Goal: Task Accomplishment & Management: Use online tool/utility

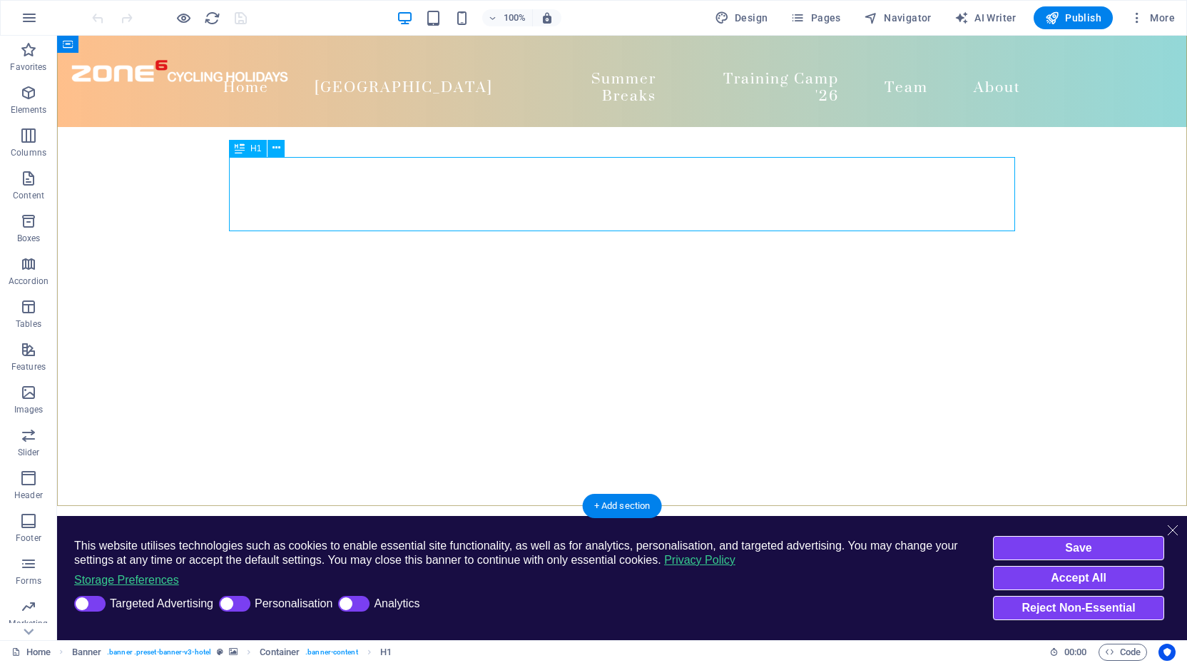
scroll to position [134, 0]
click at [831, 13] on span "Pages" at bounding box center [816, 18] width 50 height 14
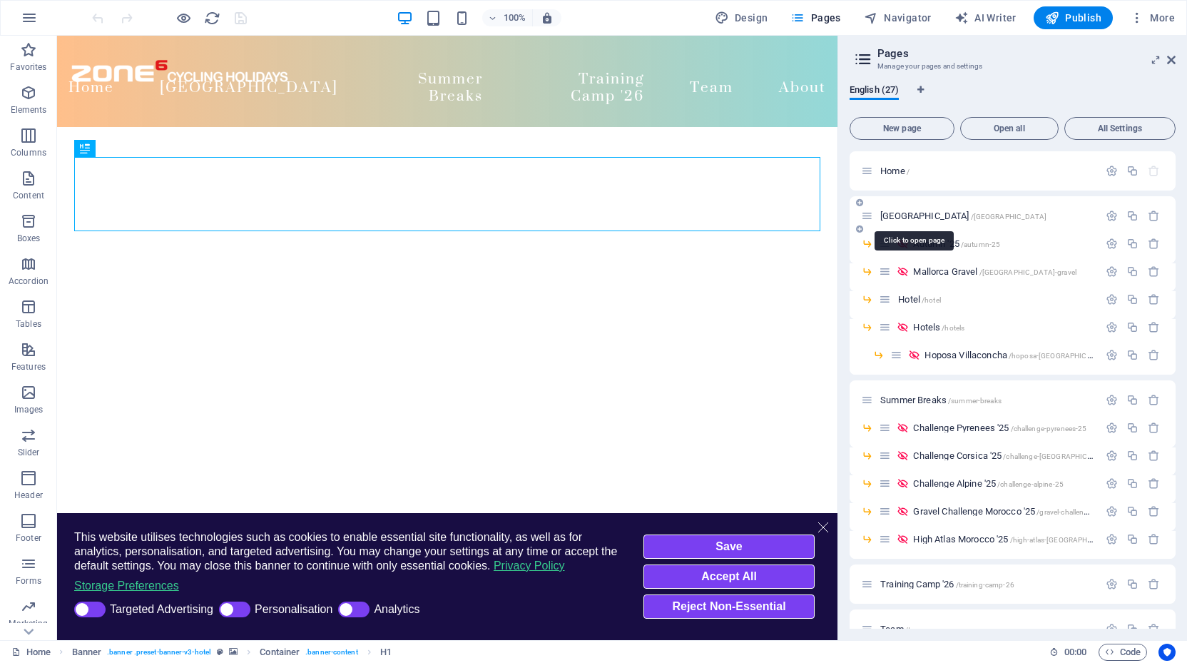
click at [902, 213] on span "[GEOGRAPHIC_DATA] /[GEOGRAPHIC_DATA]" at bounding box center [964, 216] width 166 height 11
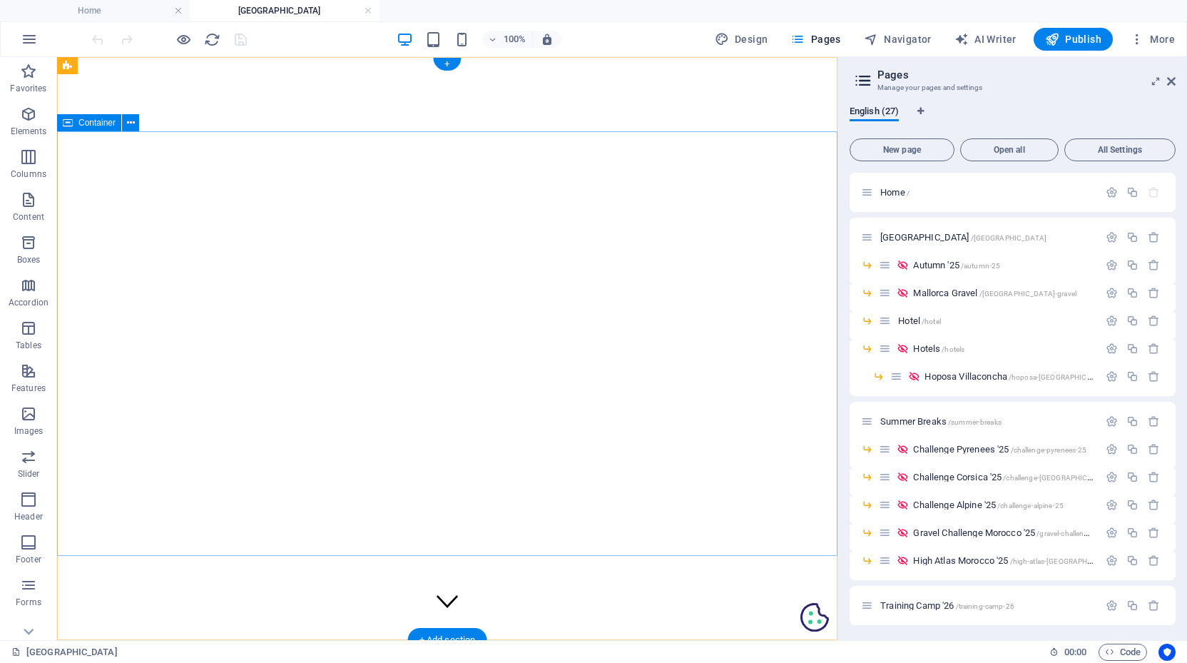
scroll to position [0, 0]
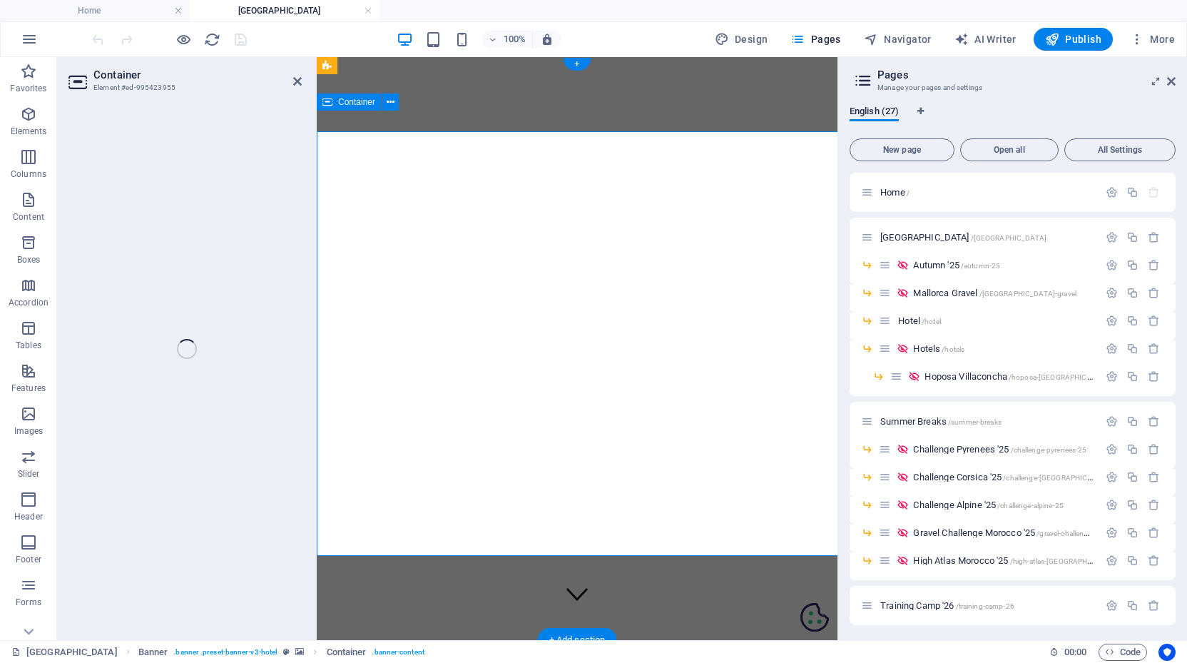
select select "%"
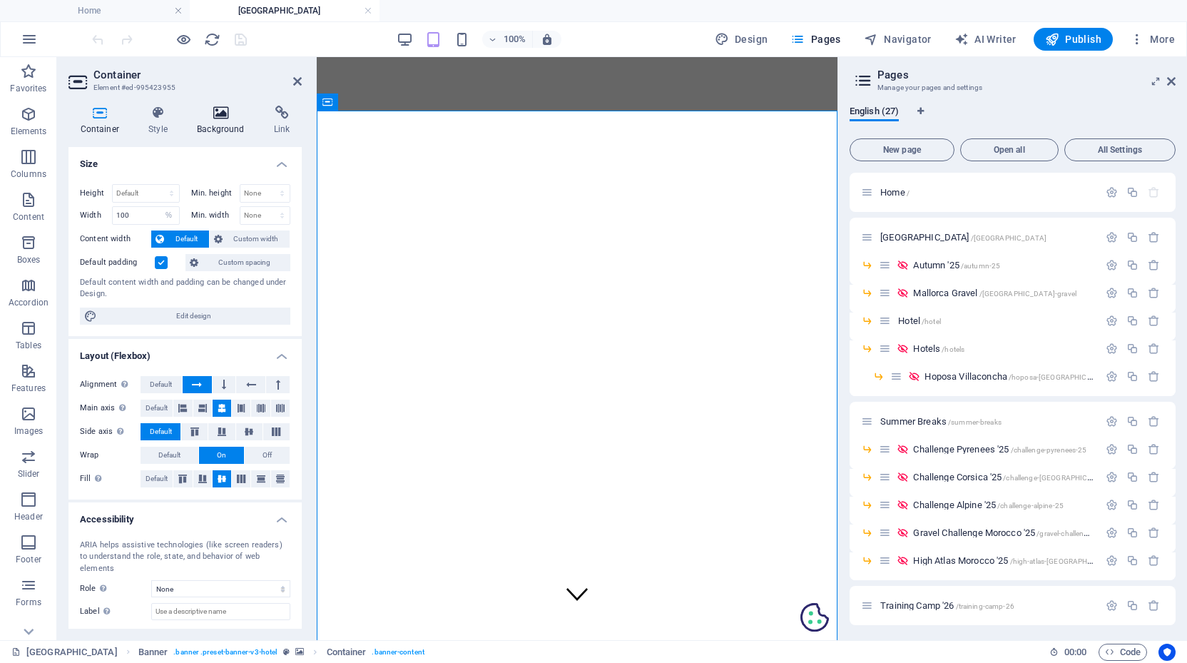
click at [221, 119] on icon at bounding box center [221, 113] width 71 height 14
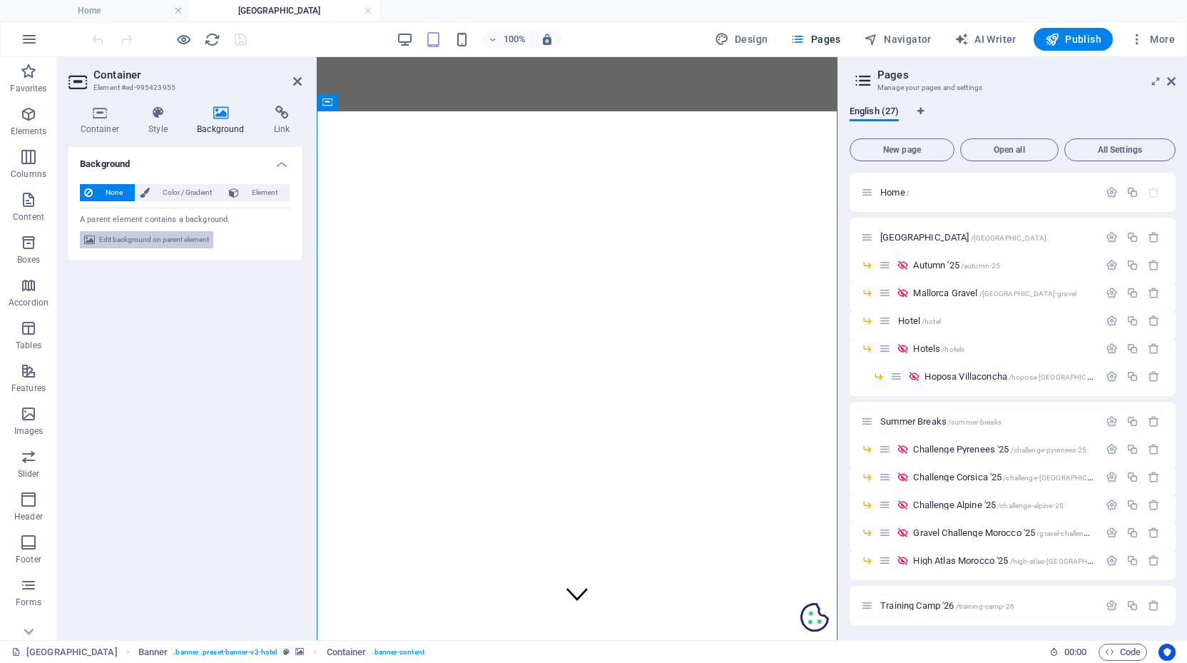
click at [168, 241] on span "Edit background on parent element" at bounding box center [154, 239] width 110 height 17
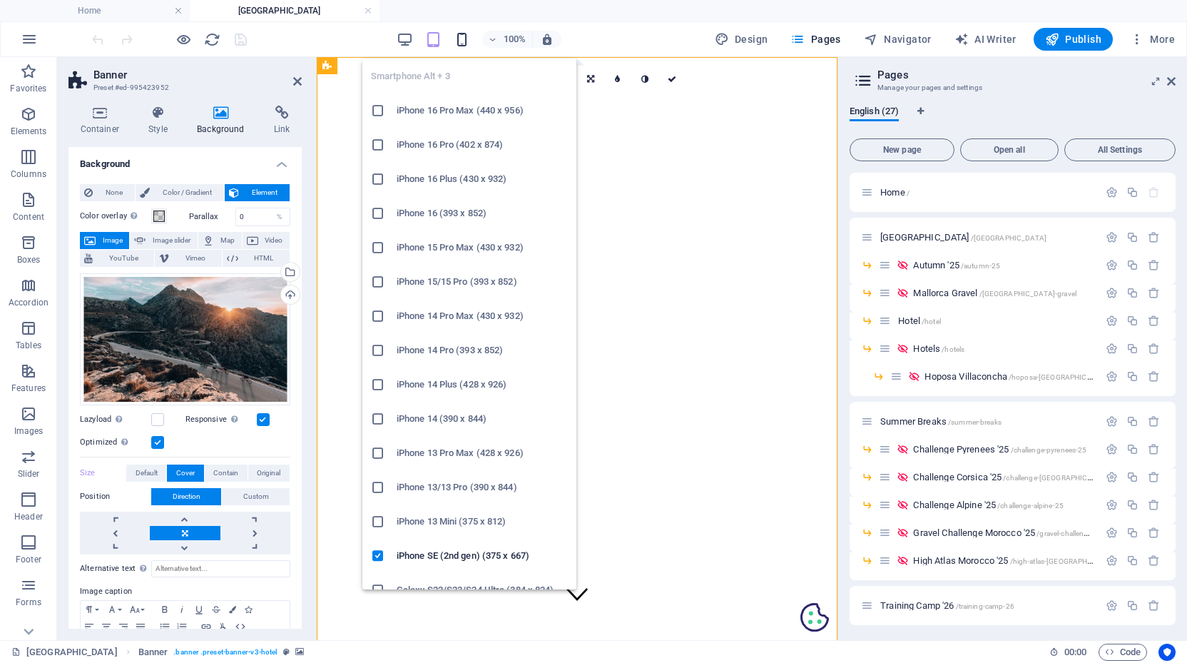
click at [462, 36] on icon "button" at bounding box center [462, 39] width 16 height 16
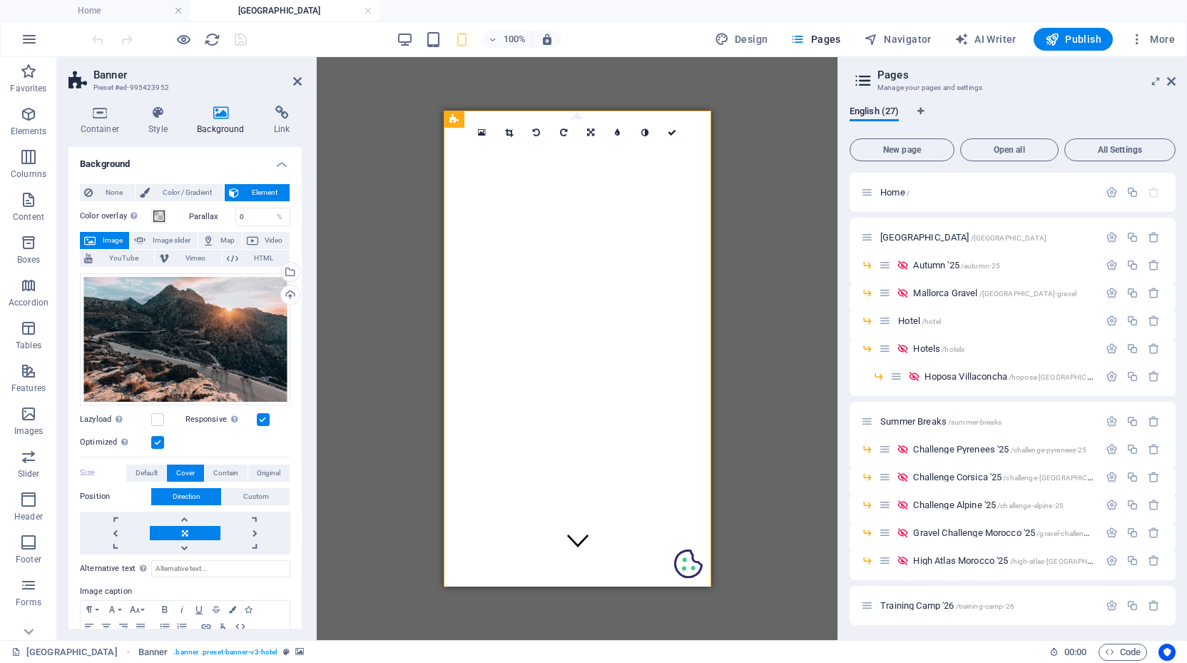
click at [161, 442] on label at bounding box center [157, 442] width 13 height 13
click at [0, 0] on input "Optimized Images are compressed to improve page speed." at bounding box center [0, 0] width 0 height 0
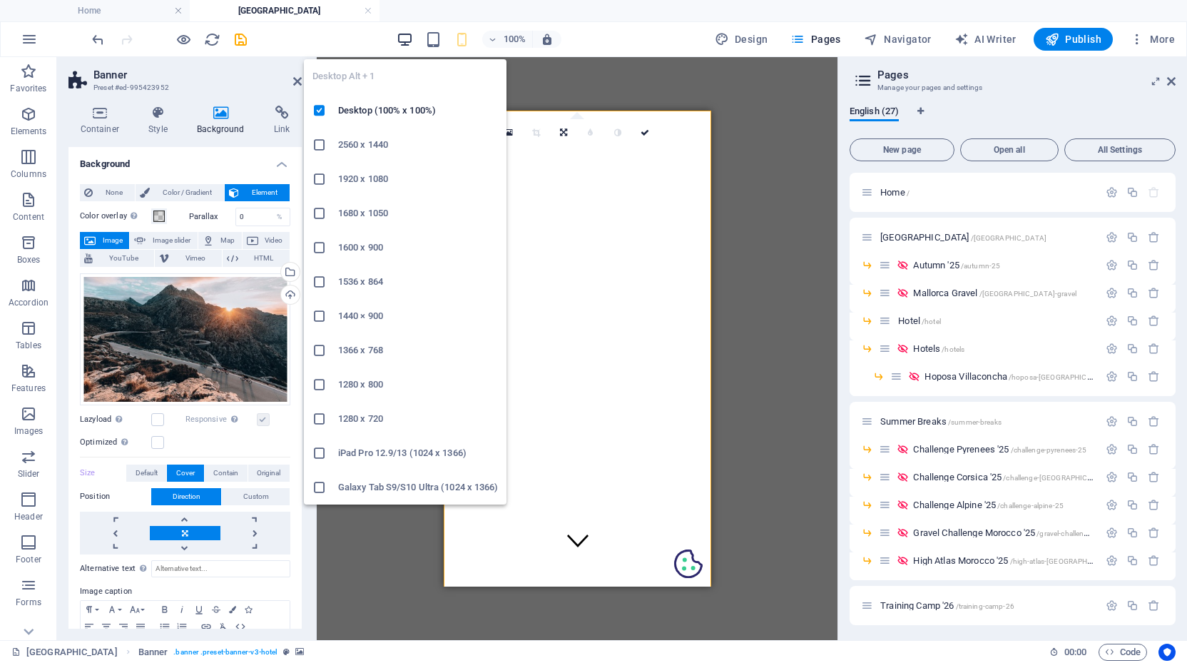
click at [406, 36] on icon "button" at bounding box center [405, 39] width 16 height 16
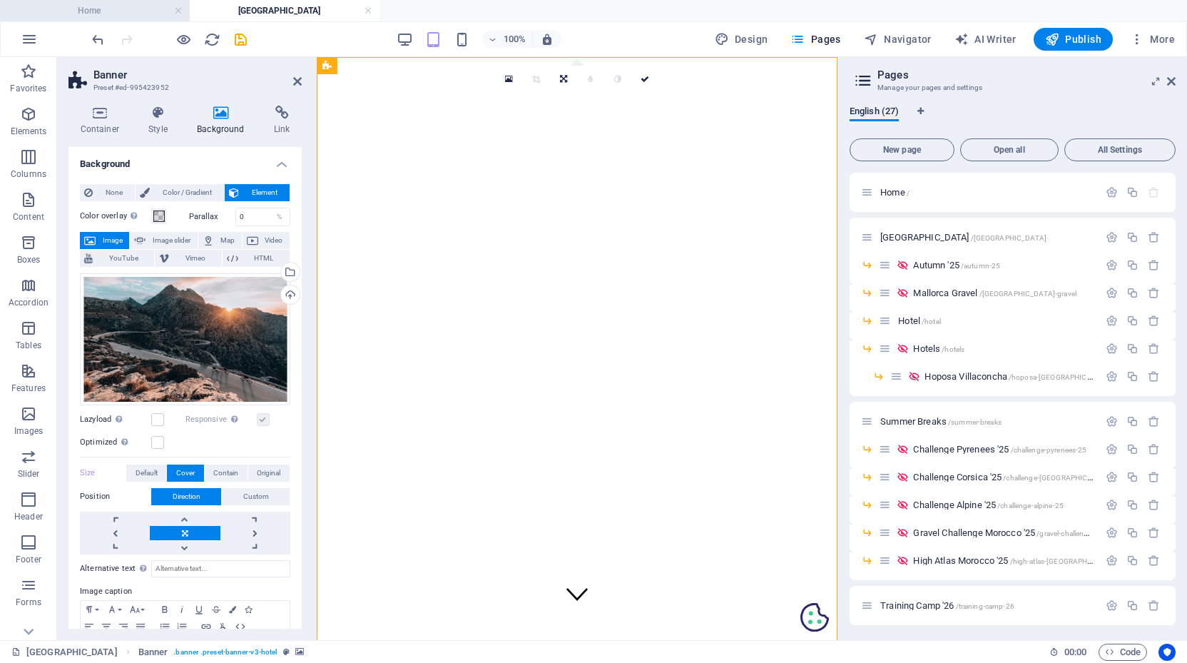
click at [136, 11] on h4 "Home" at bounding box center [95, 11] width 190 height 16
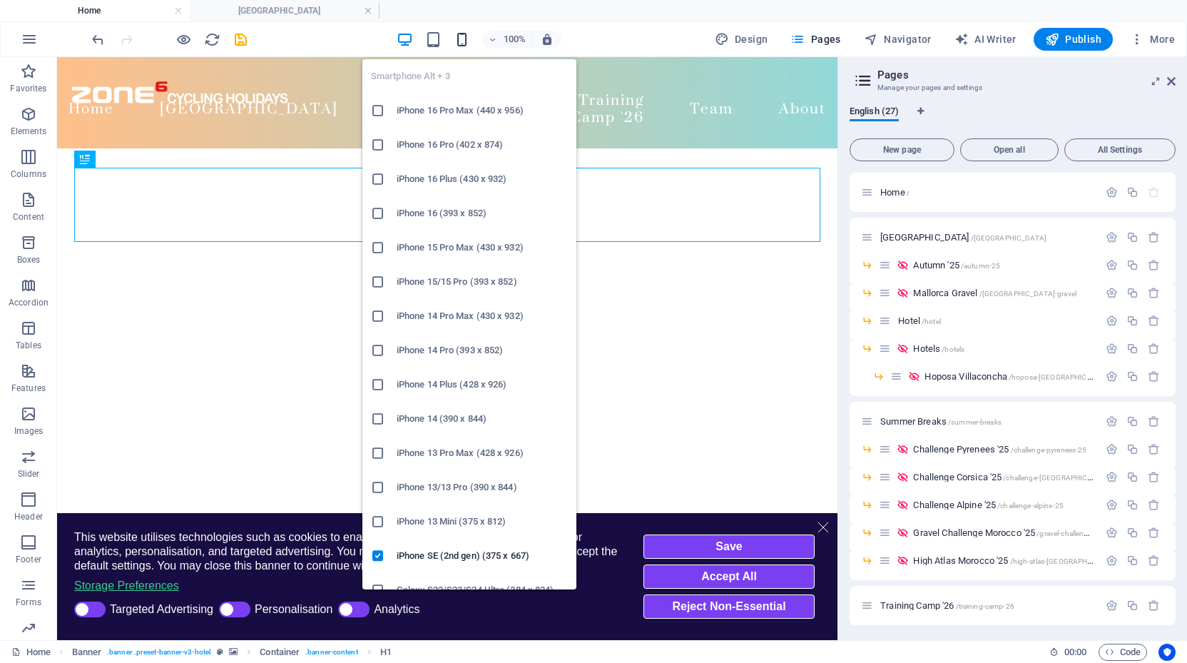
click at [465, 41] on icon "button" at bounding box center [462, 39] width 16 height 16
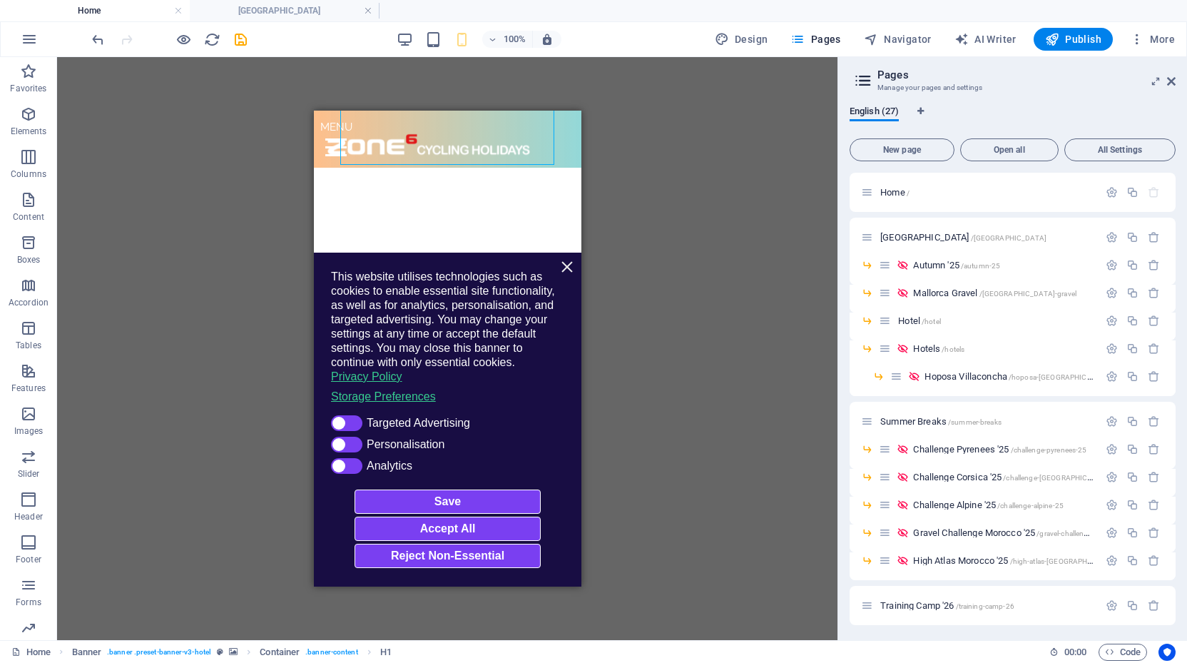
click at [569, 268] on icon "Close this dialog" at bounding box center [566, 267] width 14 height 14
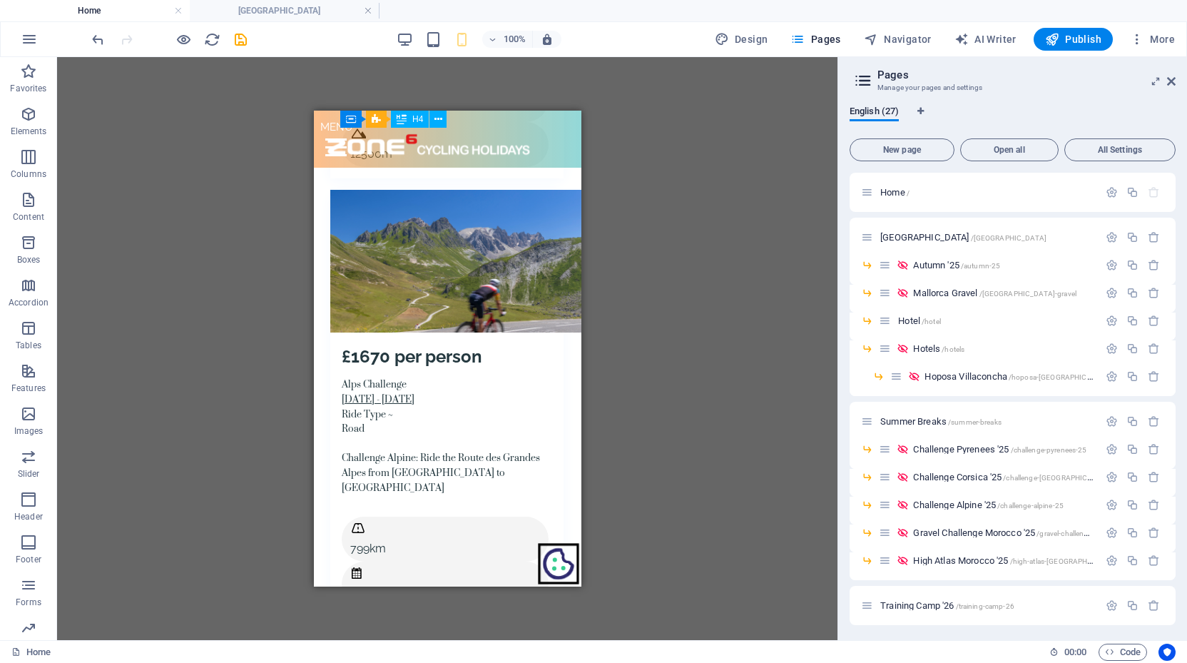
scroll to position [6096, 1]
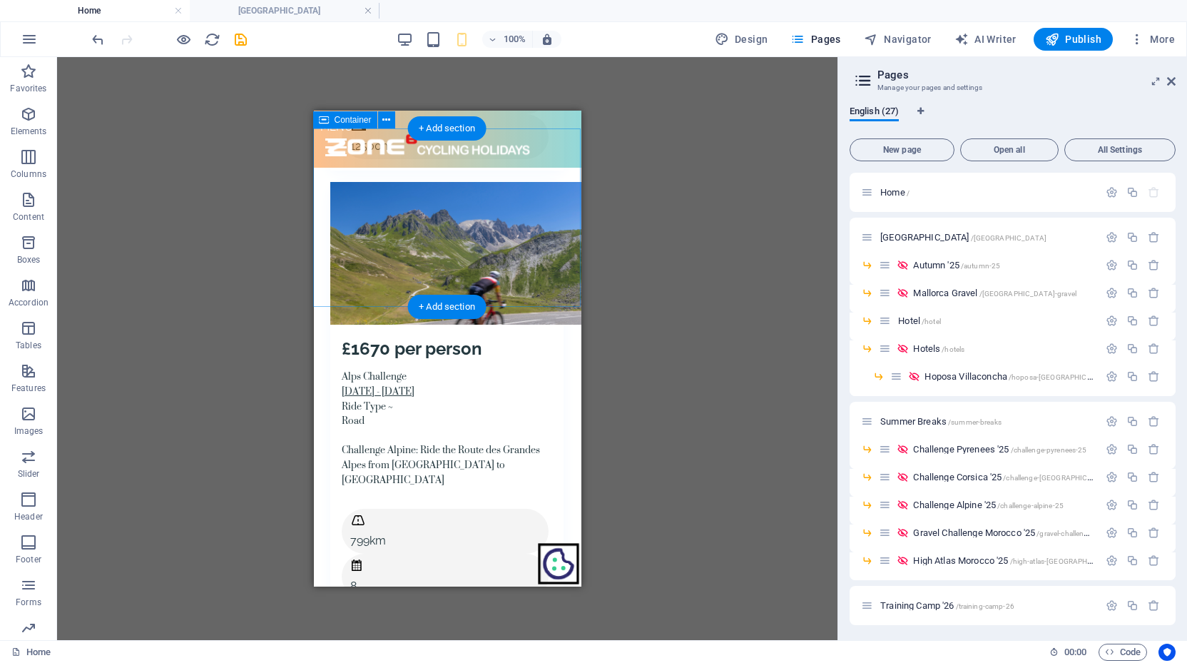
select select "px"
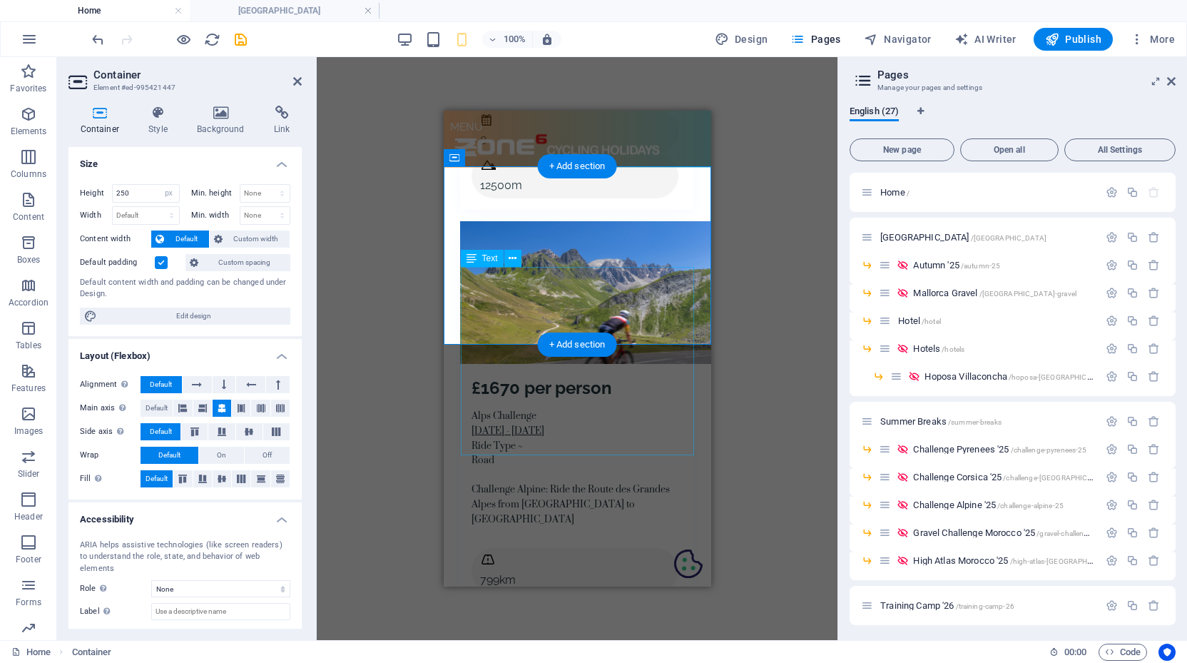
scroll to position [6059, 0]
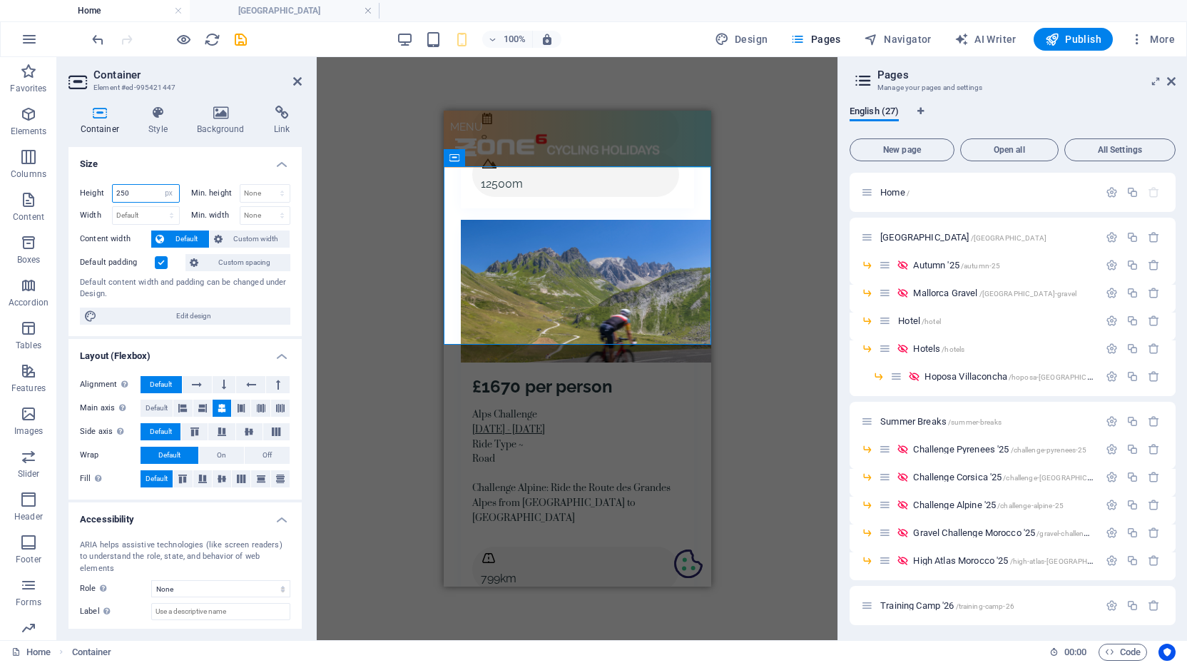
click at [132, 191] on input "250" at bounding box center [146, 193] width 66 height 17
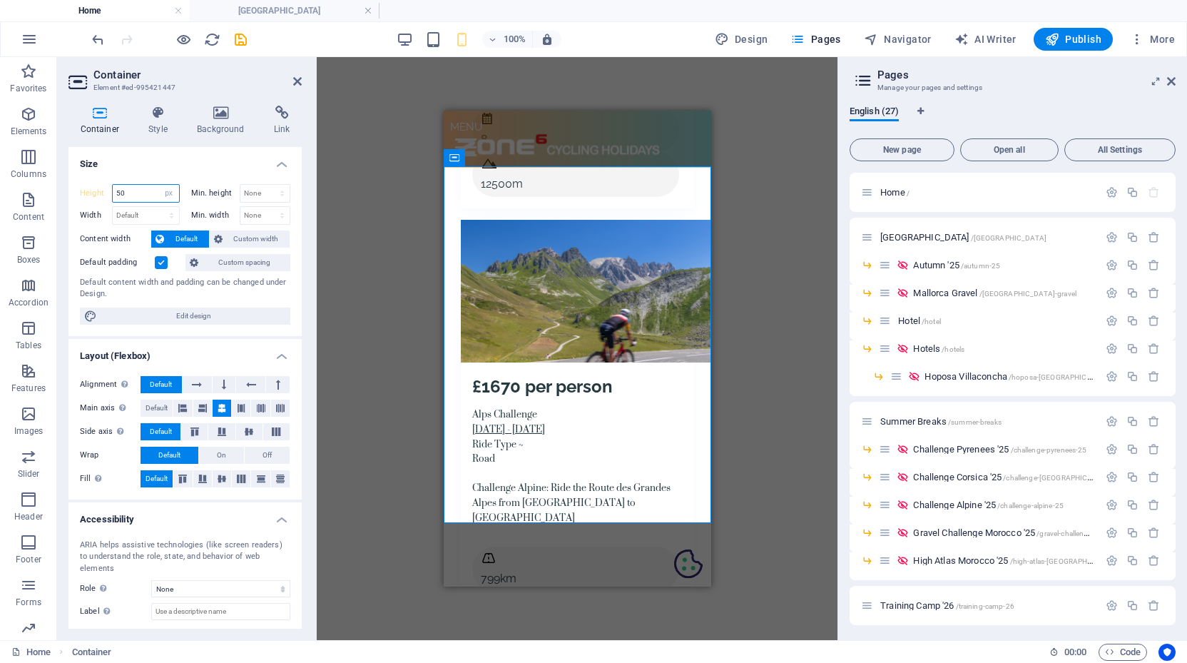
type input "5"
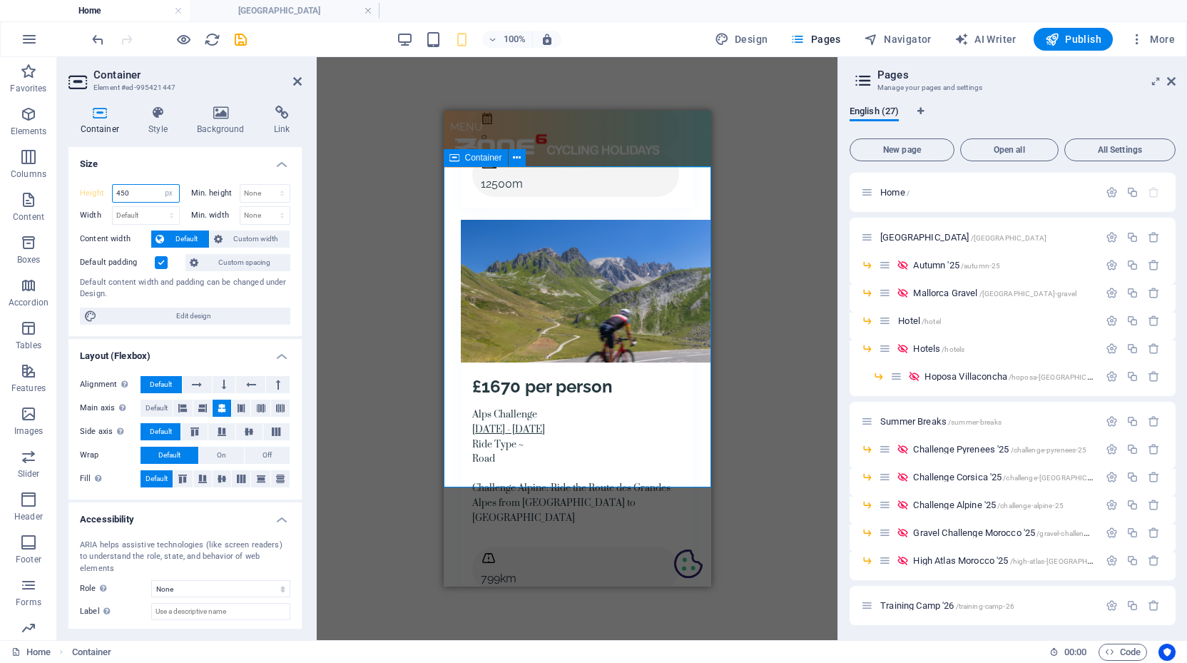
type input "450"
click at [789, 178] on div "Drag here to replace the existing content. Press “Ctrl” if you want to create a…" at bounding box center [577, 348] width 521 height 583
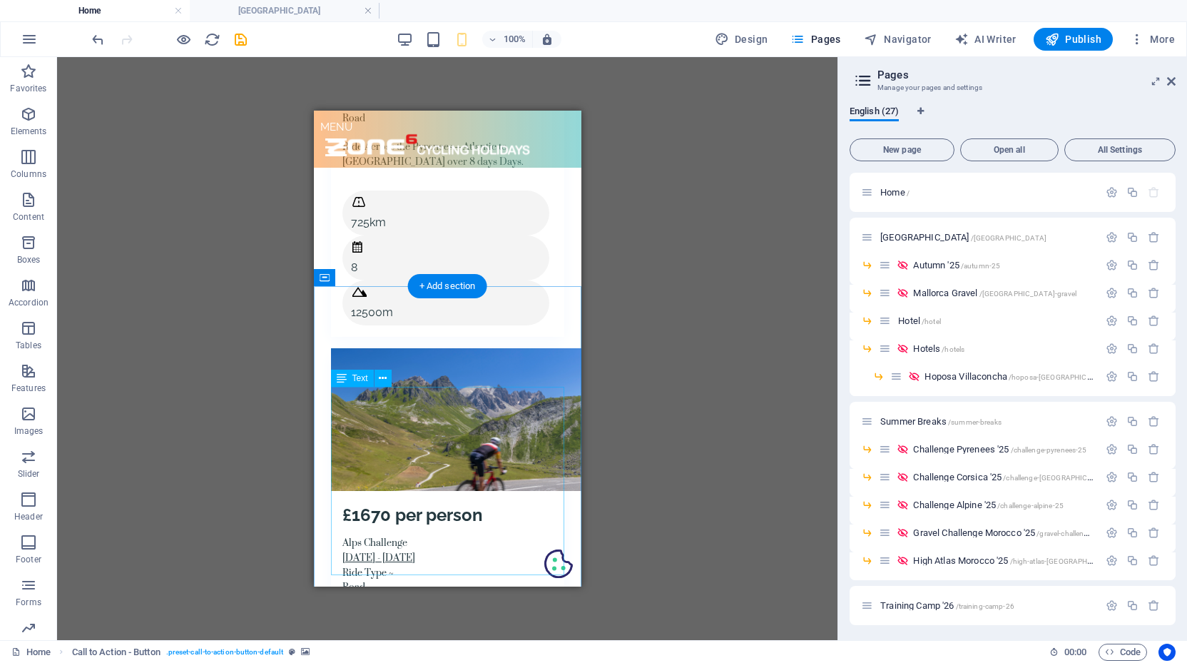
scroll to position [5940, 0]
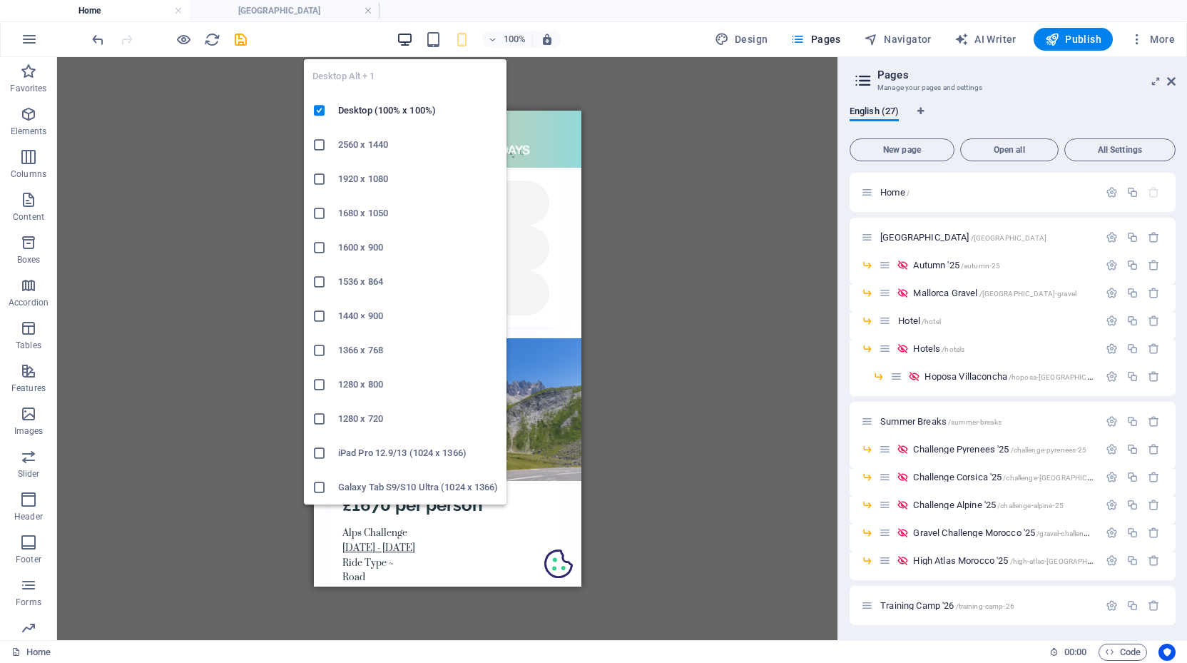
click at [405, 36] on icon "button" at bounding box center [405, 39] width 16 height 16
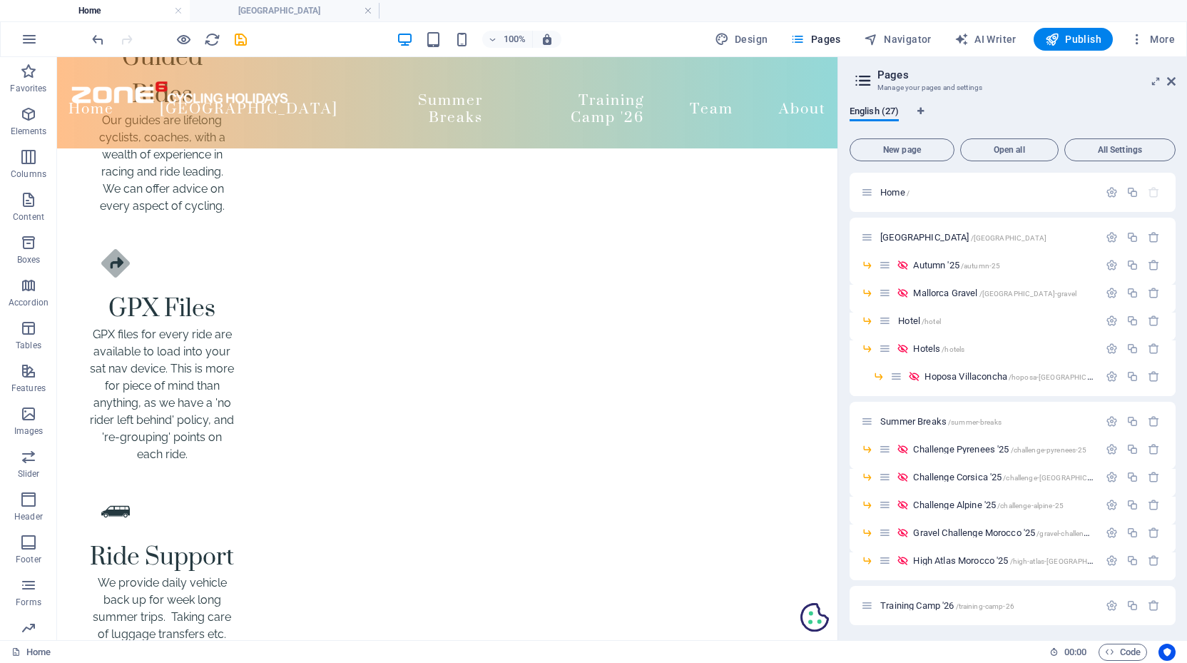
scroll to position [3187, 0]
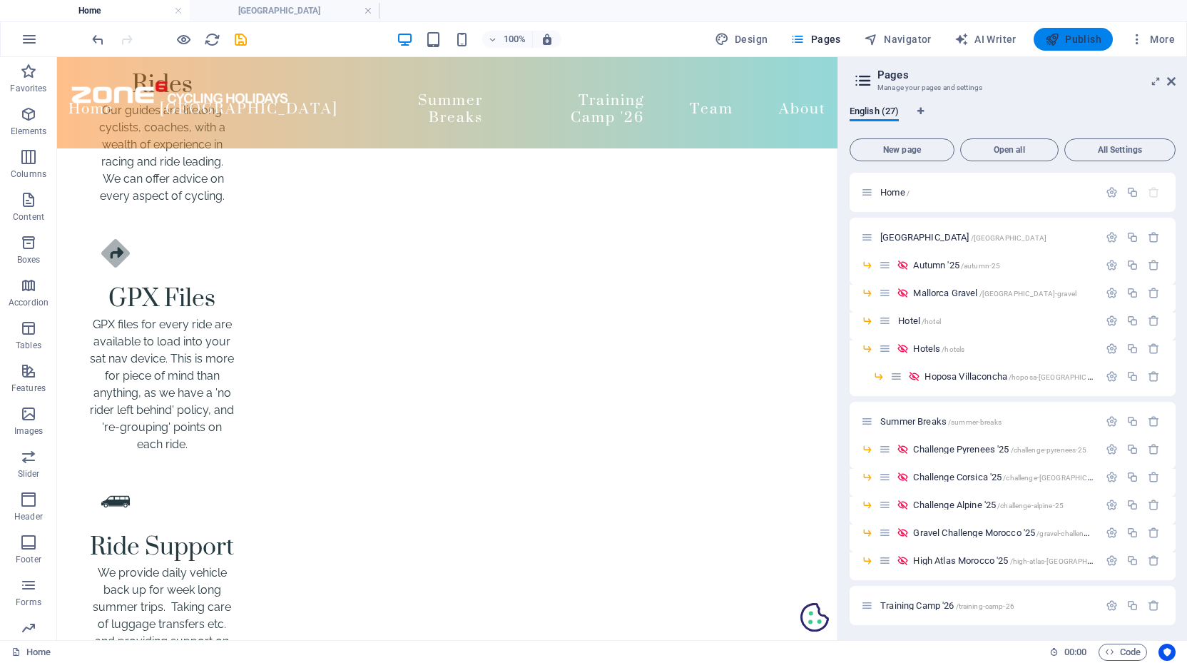
click at [1078, 36] on span "Publish" at bounding box center [1073, 39] width 56 height 14
